Goal: Transaction & Acquisition: Purchase product/service

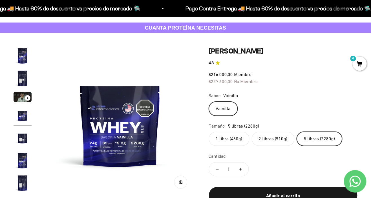
click at [261, 132] on label "2 libras (910g)" at bounding box center [273, 139] width 43 height 14
click at [209, 132] on input "2 libras (910g)" at bounding box center [209, 132] width 0 height 0
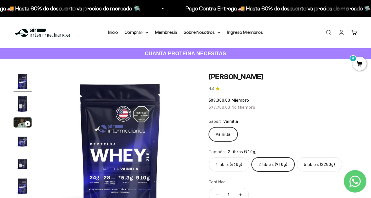
click at [338, 36] on link "Iniciar sesión" at bounding box center [341, 32] width 6 height 6
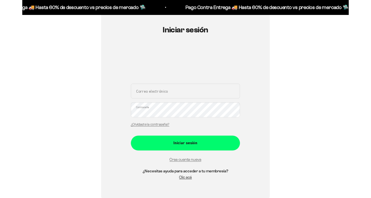
scroll to position [61, 0]
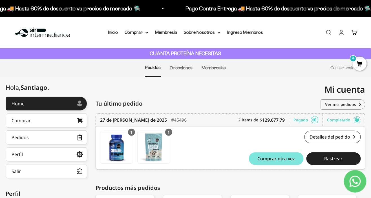
click at [147, 33] on icon at bounding box center [146, 33] width 3 height 2
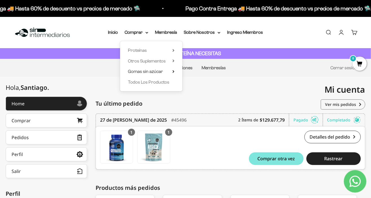
click at [174, 71] on icon at bounding box center [173, 71] width 1 height 2
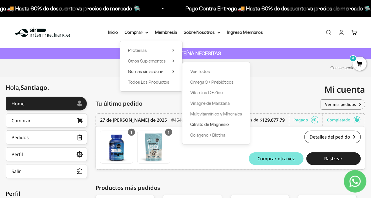
click at [206, 125] on span "Citrato de Magnesio" at bounding box center [209, 124] width 39 height 5
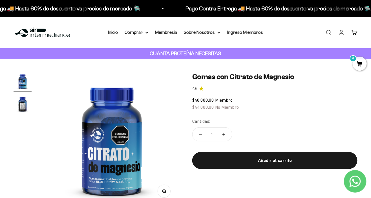
click at [147, 33] on icon at bounding box center [146, 33] width 3 height 2
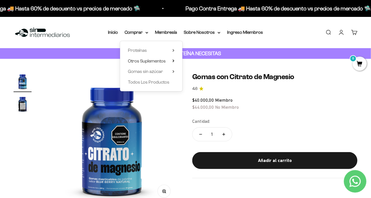
click at [174, 61] on icon at bounding box center [174, 60] width 2 height 3
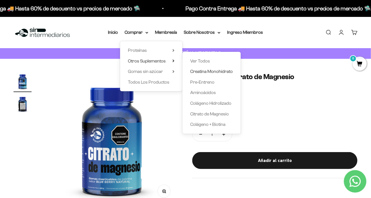
click at [205, 72] on span "Creatina Monohidrato" at bounding box center [211, 71] width 43 height 5
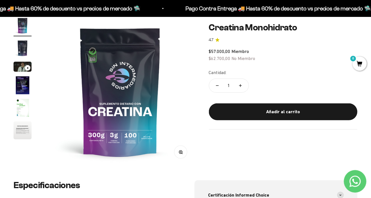
click at [223, 112] on div "Añadir al carrito" at bounding box center [283, 111] width 126 height 7
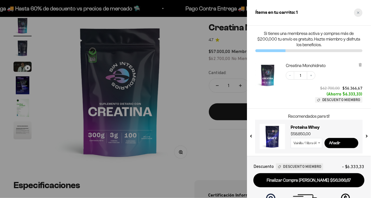
click at [358, 12] on icon "Close cart" at bounding box center [358, 13] width 2 height 2
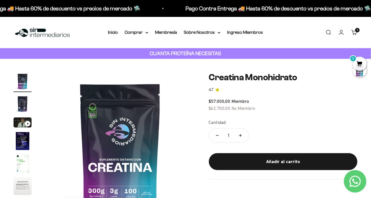
click at [148, 33] on icon at bounding box center [146, 33] width 3 height 2
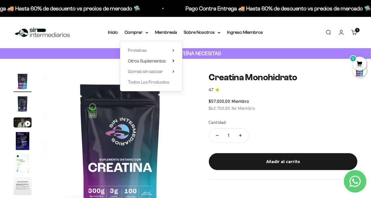
click at [174, 61] on icon at bounding box center [173, 61] width 1 height 2
click at [174, 50] on icon at bounding box center [173, 50] width 1 height 2
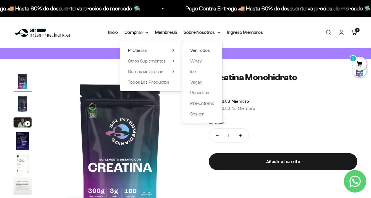
click at [197, 51] on span "Ver Todos" at bounding box center [200, 50] width 20 height 5
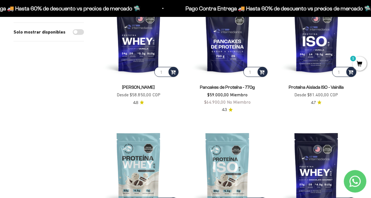
scroll to position [93, 0]
click at [315, 63] on img at bounding box center [316, 37] width 82 height 82
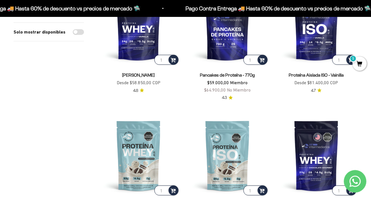
scroll to position [120, 0]
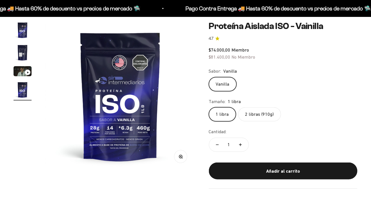
click at [263, 114] on label "2 libras (910g)" at bounding box center [259, 114] width 43 height 14
click at [209, 107] on input "2 libras (910g)" at bounding box center [209, 107] width 0 height 0
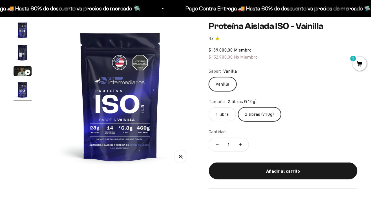
click at [225, 119] on label "1 libra" at bounding box center [222, 114] width 27 height 14
click at [209, 107] on input "1 libra" at bounding box center [209, 107] width 0 height 0
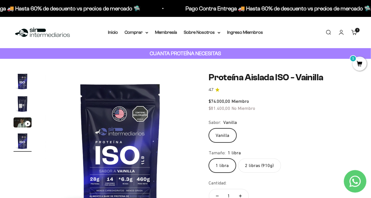
click at [147, 29] on summary "Comprar" at bounding box center [137, 32] width 24 height 7
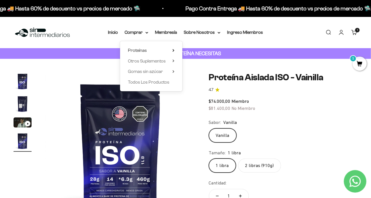
click at [174, 50] on icon at bounding box center [174, 50] width 2 height 3
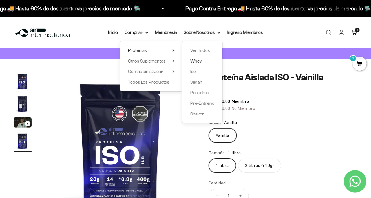
click at [200, 64] on span "Whey" at bounding box center [196, 61] width 12 height 7
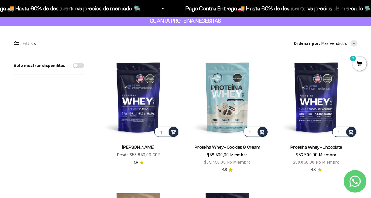
scroll to position [34, 0]
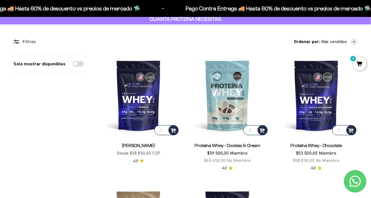
click at [19, 47] on div "Filtros Ordenar por Características Más vendidos Alfabéticamente, A-Z Alfabétic…" at bounding box center [186, 170] width 344 height 264
click at [19, 39] on div "Filtros" at bounding box center [49, 41] width 70 height 7
click at [23, 44] on div "Filtros" at bounding box center [49, 41] width 70 height 7
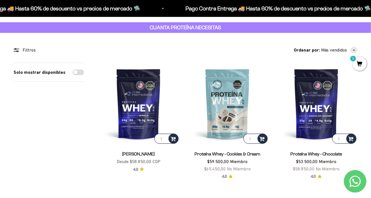
scroll to position [0, 0]
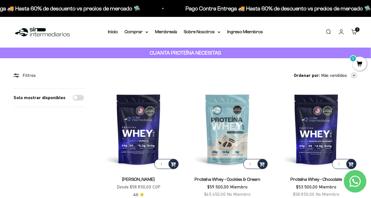
click at [115, 116] on img at bounding box center [139, 129] width 82 height 82
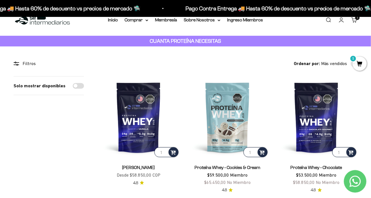
scroll to position [20, 0]
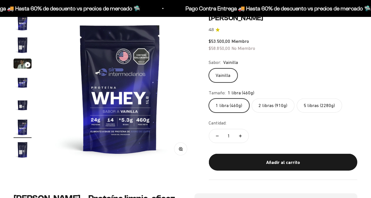
scroll to position [69, 0]
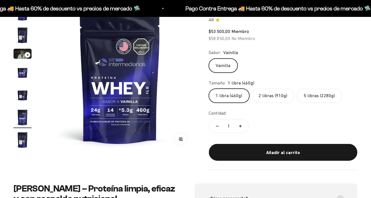
click at [279, 95] on label "2 libras (910g)" at bounding box center [273, 96] width 43 height 14
click at [209, 89] on input "2 libras (910g)" at bounding box center [209, 89] width 0 height 0
radio input "true"
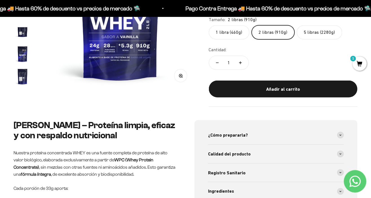
scroll to position [132, 0]
click at [234, 93] on button "Añadir al carrito" at bounding box center [283, 89] width 149 height 17
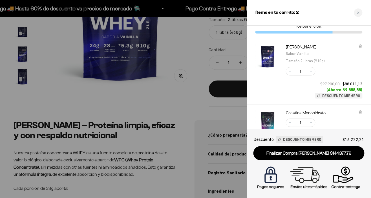
scroll to position [0, 0]
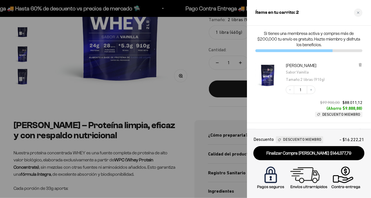
click at [168, 120] on div at bounding box center [185, 99] width 371 height 198
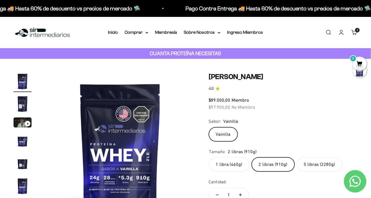
click at [147, 32] on icon at bounding box center [146, 33] width 3 height 2
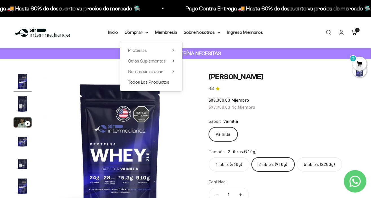
click at [140, 84] on span "Todos Los Productos" at bounding box center [148, 82] width 41 height 5
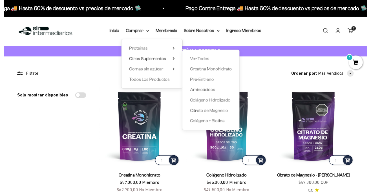
scroll to position [1, 0]
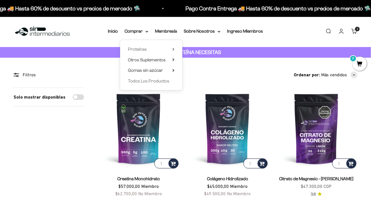
click at [174, 70] on icon at bounding box center [173, 70] width 1 height 2
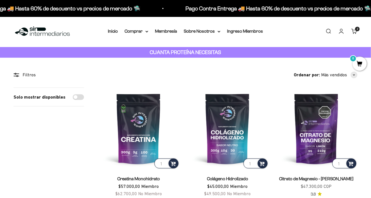
click at [331, 28] on link "Buscar" at bounding box center [328, 31] width 6 height 6
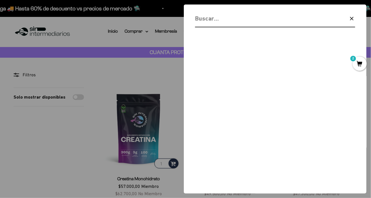
click at [281, 15] on input "Buscar" at bounding box center [260, 19] width 131 height 10
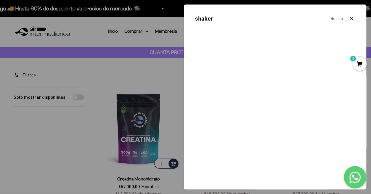
type input "shaker"
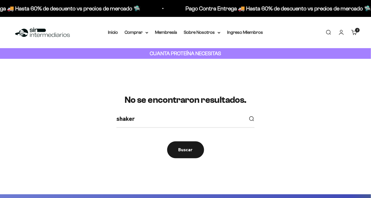
click at [115, 34] on link "Inicio" at bounding box center [113, 32] width 10 height 5
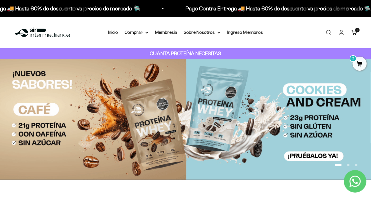
click at [353, 30] on link "Carrito 2 artículos 2" at bounding box center [354, 32] width 6 height 6
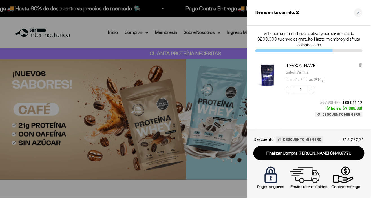
click at [78, 31] on div at bounding box center [185, 99] width 371 height 198
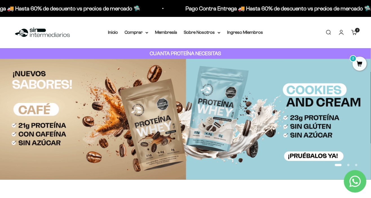
click at [148, 32] on icon at bounding box center [146, 33] width 3 height 2
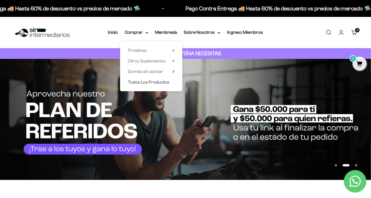
click at [136, 80] on span "Todos Los Productos" at bounding box center [148, 82] width 41 height 5
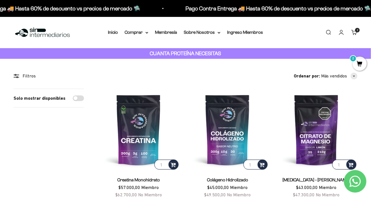
click at [97, 56] on div "CUANTA PROTEÍNA NECESITAS" at bounding box center [185, 53] width 371 height 11
click at [108, 54] on div "CUANTA PROTEÍNA NECESITAS" at bounding box center [185, 53] width 371 height 11
click at [167, 53] on strong "CUANTA PROTEÍNA NECESITAS" at bounding box center [185, 53] width 71 height 6
click at [39, 31] on img at bounding box center [43, 33] width 58 height 12
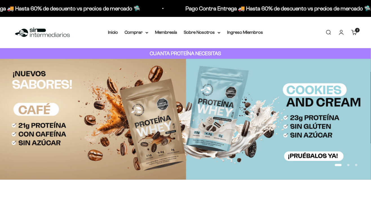
click at [357, 31] on span "2" at bounding box center [357, 30] width 1 height 3
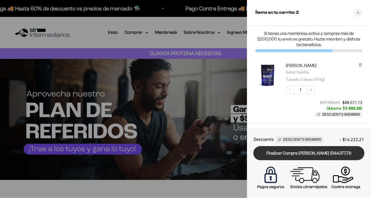
click at [329, 153] on link "Finalizar Compra [PERSON_NAME] $144.377,79" at bounding box center [308, 153] width 111 height 14
